Goal: Task Accomplishment & Management: Manage account settings

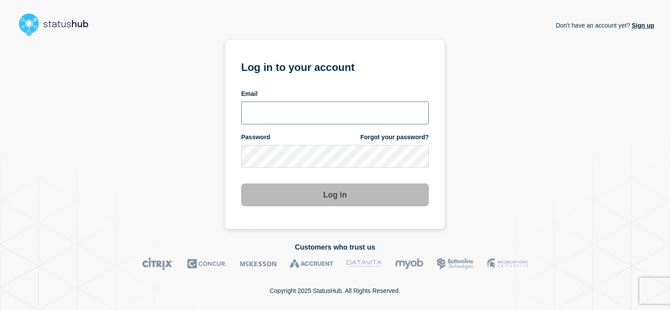
type input "[PERSON_NAME][EMAIL_ADDRESS][DOMAIN_NAME]"
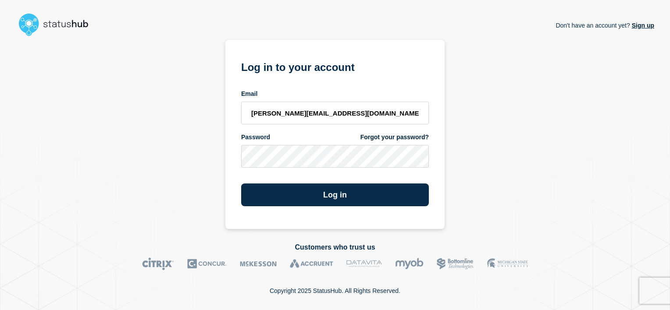
click at [392, 183] on div "Log in" at bounding box center [335, 192] width 188 height 30
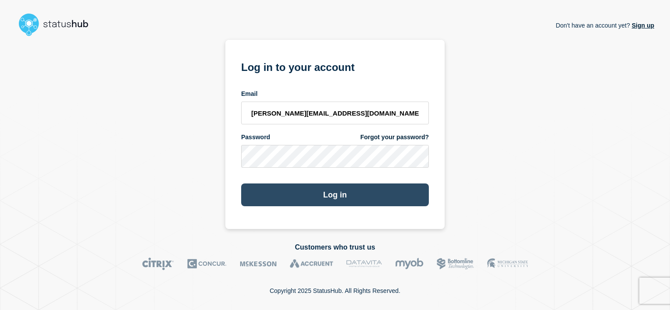
click at [354, 195] on button "Log in" at bounding box center [335, 195] width 188 height 23
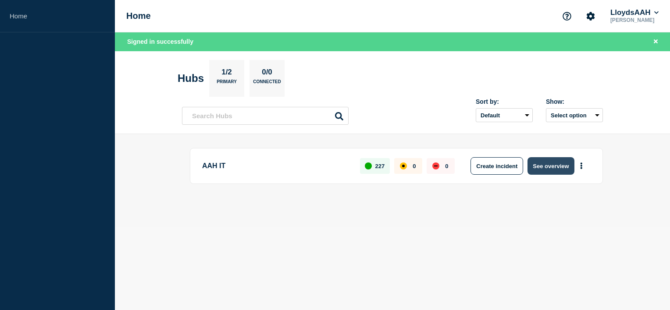
click at [553, 165] on button "See overview" at bounding box center [550, 166] width 46 height 18
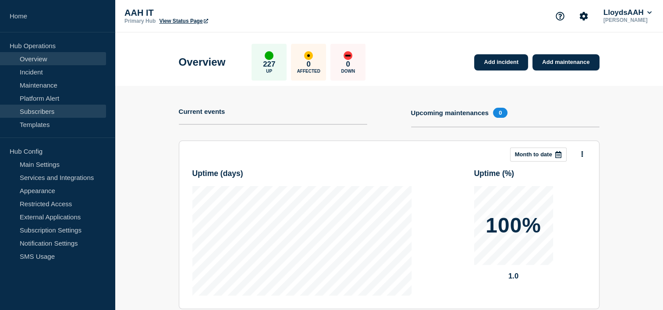
click at [65, 112] on link "Subscribers" at bounding box center [53, 111] width 106 height 13
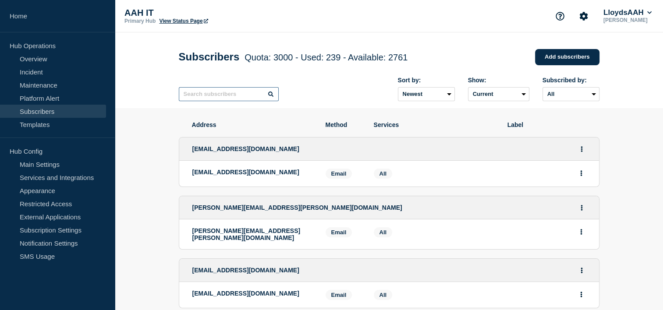
click at [223, 98] on input "text" at bounding box center [229, 94] width 100 height 14
type input "nathan"
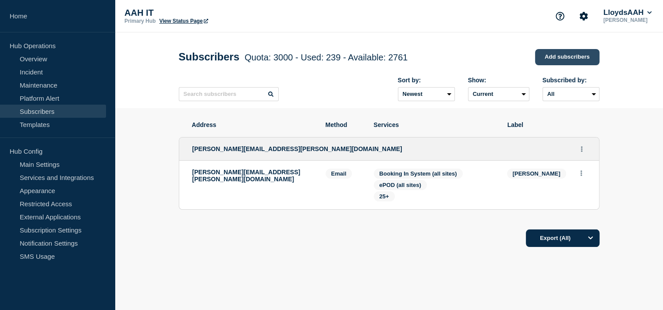
click at [571, 51] on link "Add subscribers" at bounding box center [567, 57] width 64 height 16
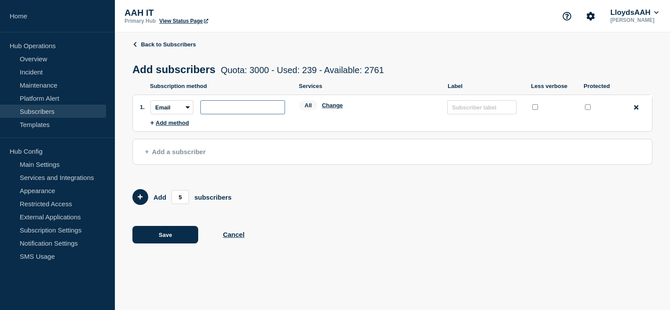
click at [213, 112] on input "subscription-address" at bounding box center [242, 107] width 85 height 14
paste input "nathan.steel@aah.co.uk"
type input "nathan.steel@aah.co.uk"
click at [163, 154] on span "Add a subscriber" at bounding box center [175, 151] width 60 height 7
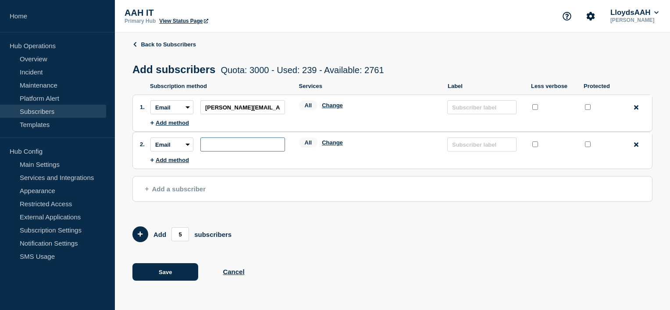
click at [239, 149] on input "subscription-address" at bounding box center [242, 145] width 85 height 14
paste input "mitchell.ayriss@aah.co.uk"
type input "mitchell.ayriss@aah.co.uk"
click at [169, 276] on button "Save" at bounding box center [165, 272] width 66 height 18
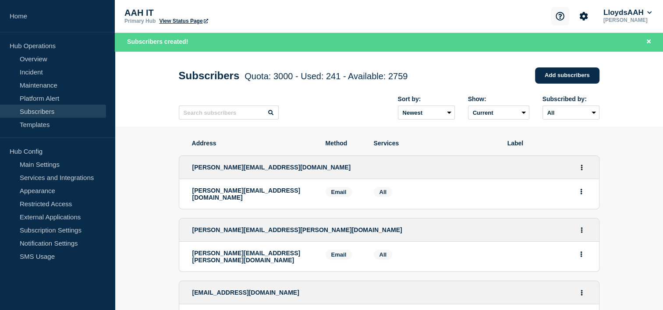
click at [558, 16] on icon "Support" at bounding box center [560, 16] width 8 height 8
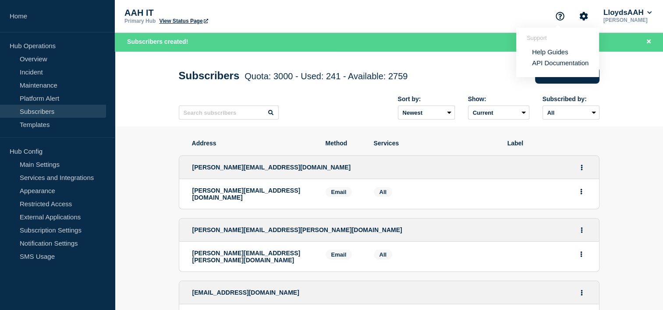
click at [552, 53] on link "Help Guides" at bounding box center [550, 51] width 36 height 7
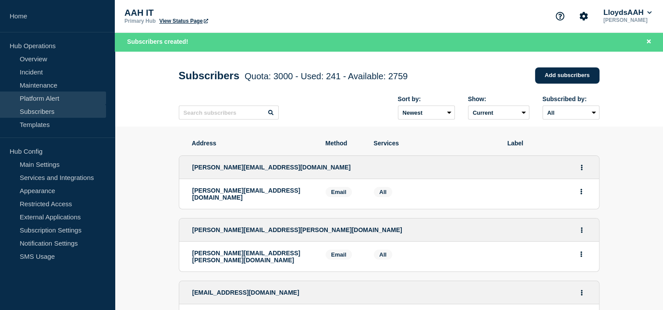
click at [64, 95] on link "Platform Alert" at bounding box center [53, 98] width 106 height 13
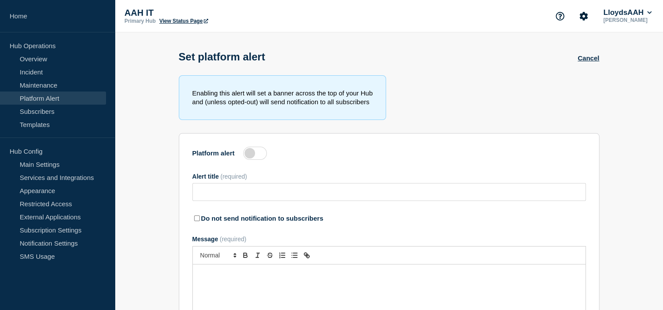
type input "P1 LS8434 LS not starting"
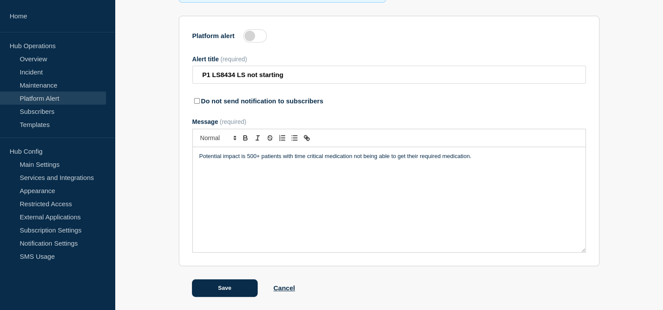
scroll to position [120, 0]
click at [70, 160] on link "Main Settings" at bounding box center [53, 164] width 106 height 13
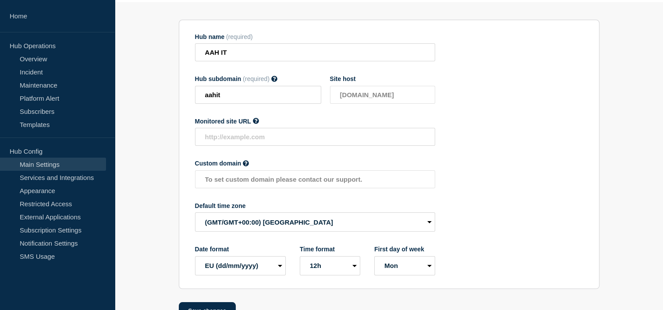
scroll to position [100, 0]
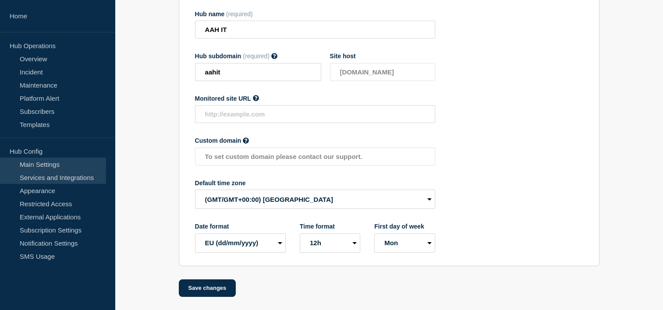
click at [78, 178] on link "Services and Integrations" at bounding box center [53, 177] width 106 height 13
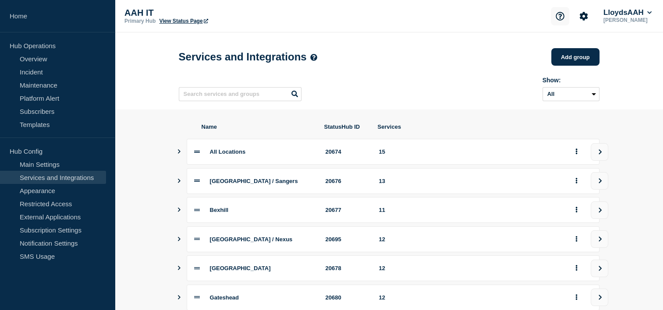
click at [557, 11] on button "Support" at bounding box center [560, 16] width 18 height 18
click at [544, 53] on link "Help Guides" at bounding box center [550, 51] width 36 height 7
